Goal: Check status: Check status

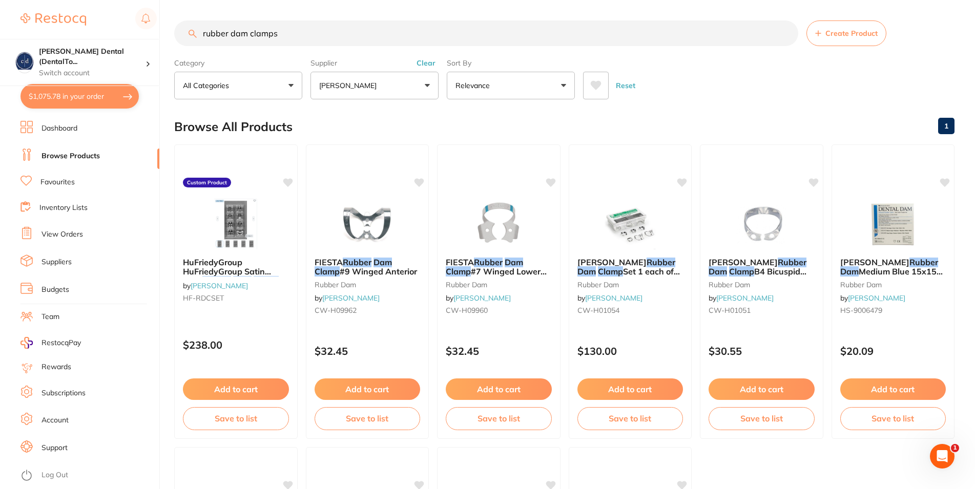
click at [66, 231] on link "View Orders" at bounding box center [63, 235] width 42 height 10
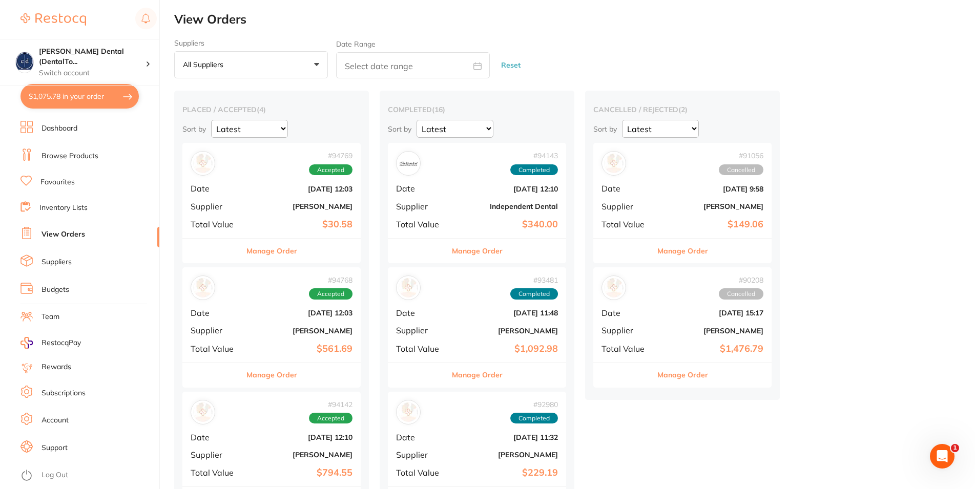
click at [254, 183] on div "# 94769 Accepted Date [DATE] 12:03 Supplier [PERSON_NAME] Total Value $30.58" at bounding box center [271, 190] width 178 height 95
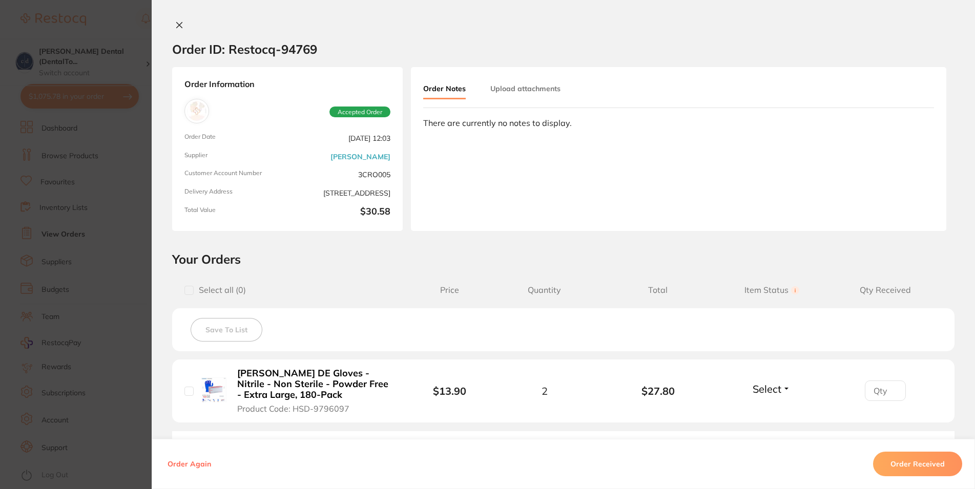
drag, startPoint x: 167, startPoint y: 25, endPoint x: 173, endPoint y: 33, distance: 10.4
click at [175, 25] on icon at bounding box center [179, 25] width 8 height 8
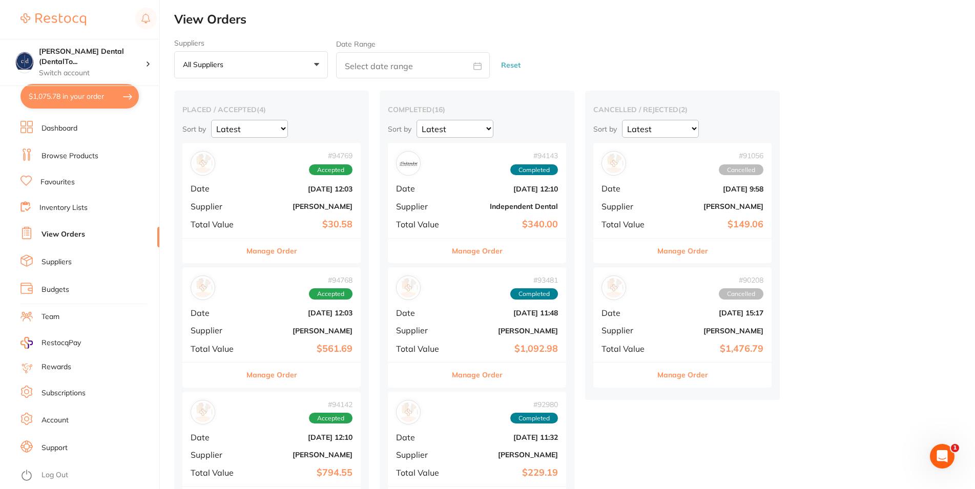
click at [244, 297] on div "# 94768 Accepted" at bounding box center [272, 288] width 162 height 25
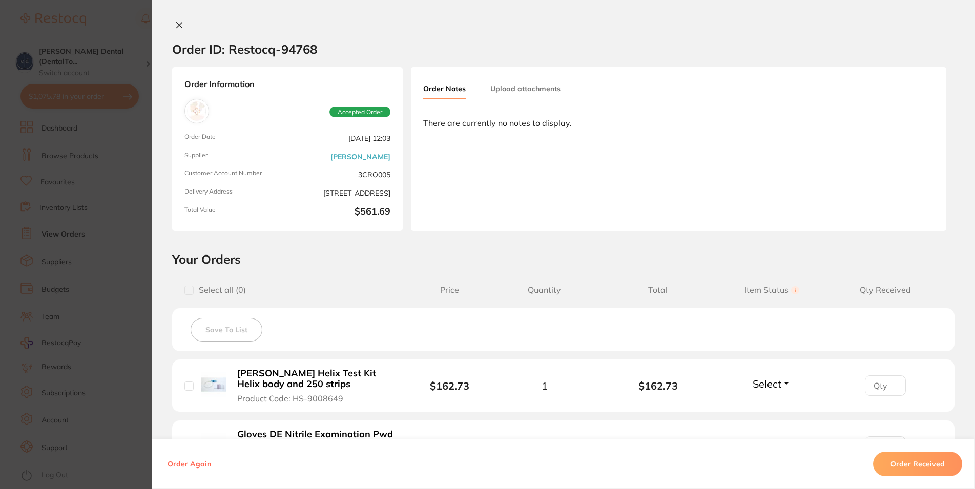
click at [175, 24] on icon at bounding box center [179, 25] width 8 height 8
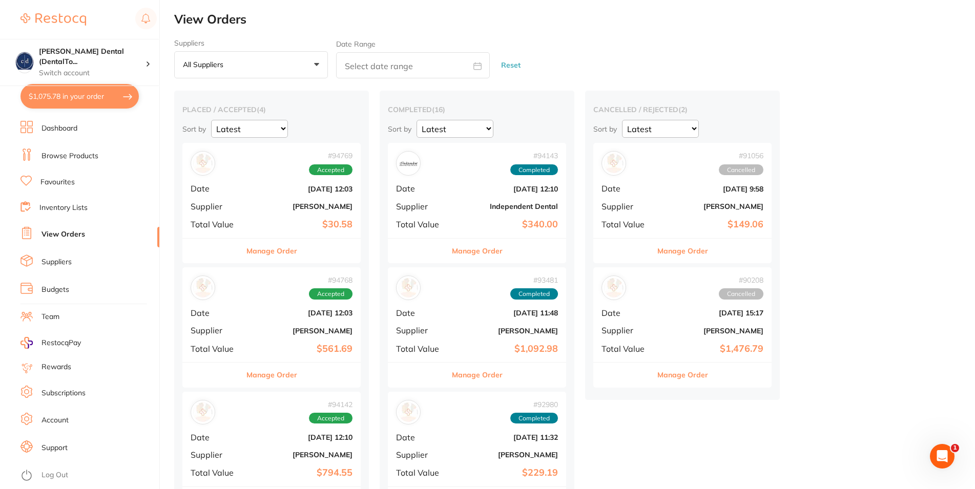
click at [264, 420] on div "# 94142 Accepted" at bounding box center [272, 412] width 162 height 25
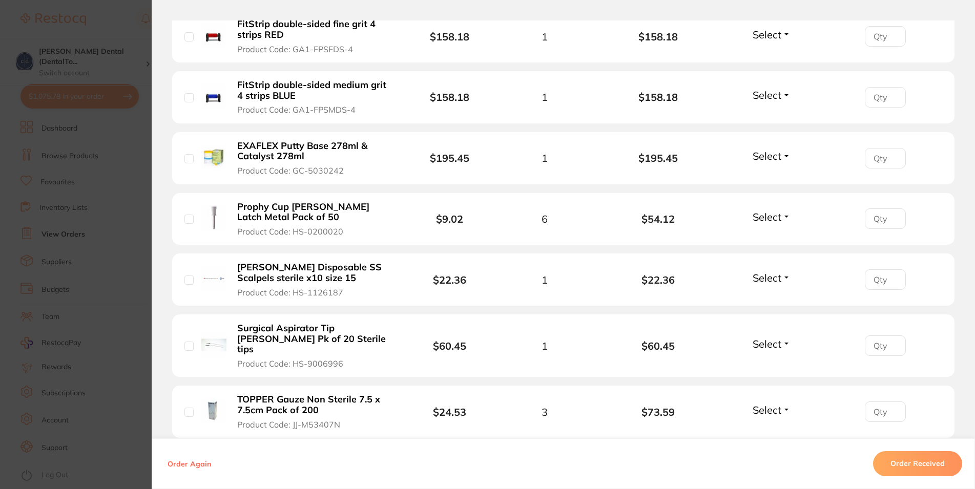
scroll to position [369, 0]
